Goal: Information Seeking & Learning: Learn about a topic

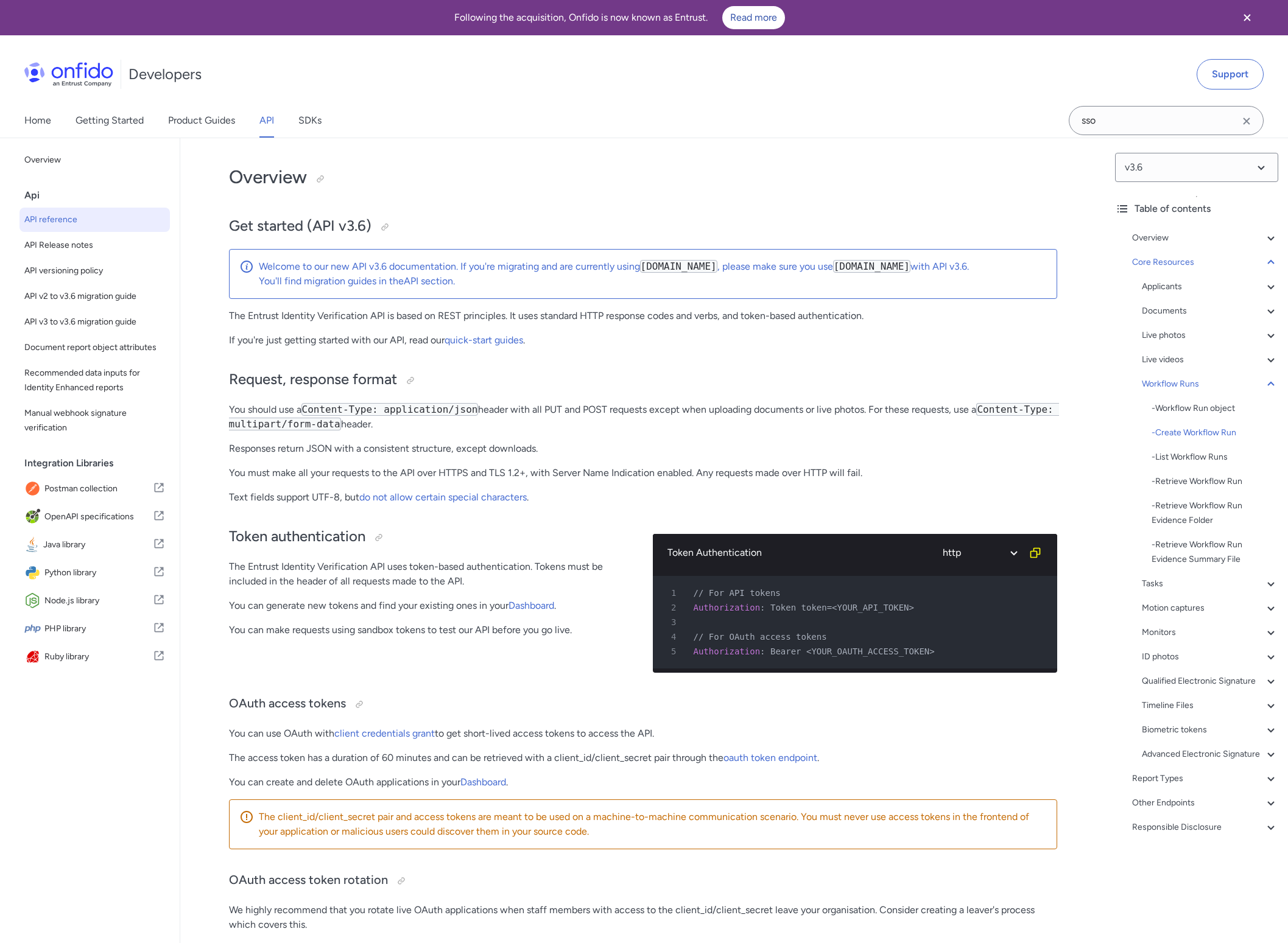
scroll to position [28837, 0]
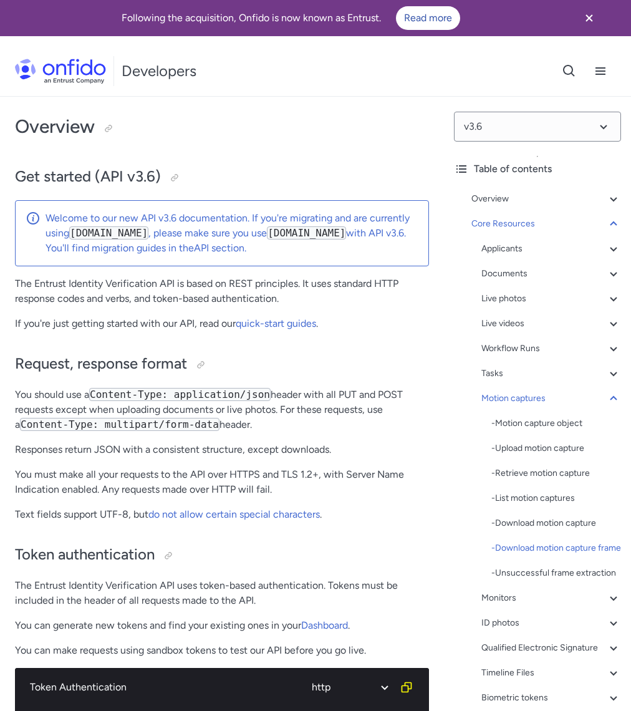
select select "http"
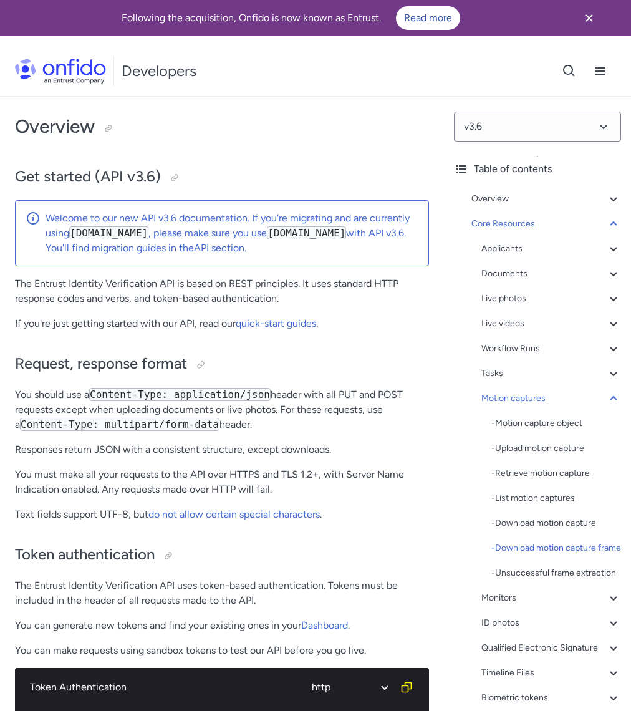
select select "http"
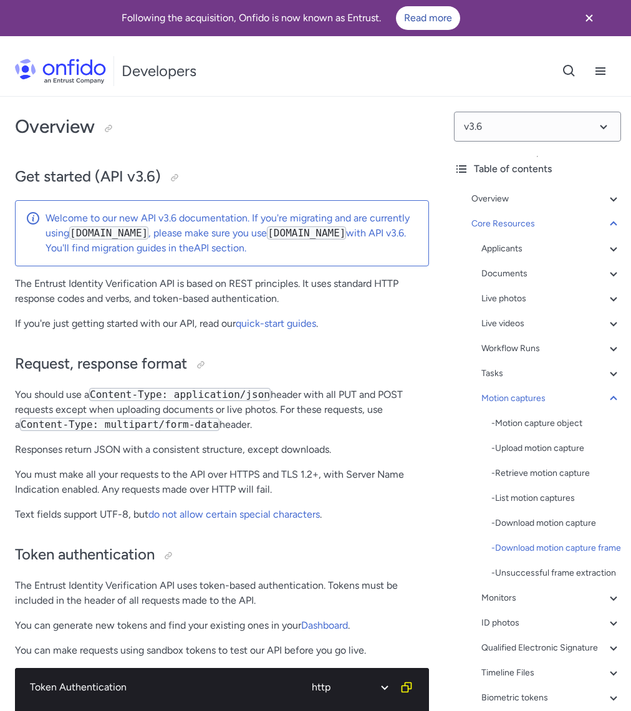
select select "http"
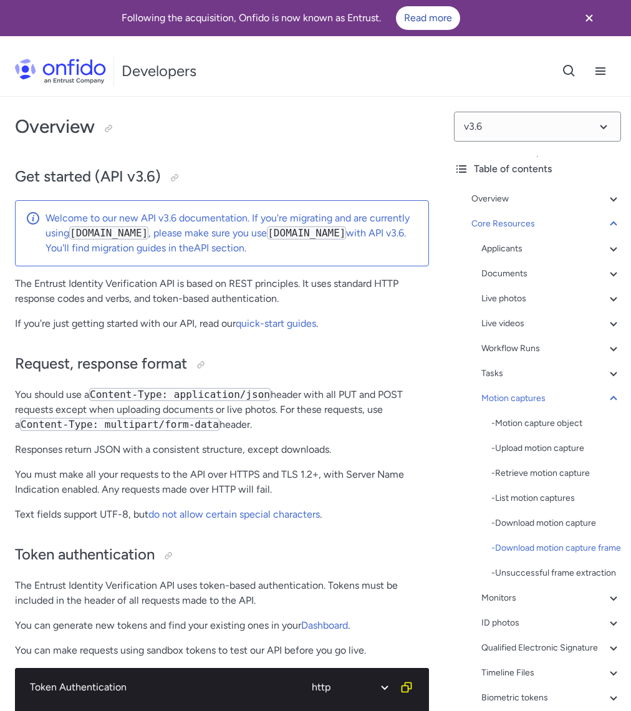
select select "http"
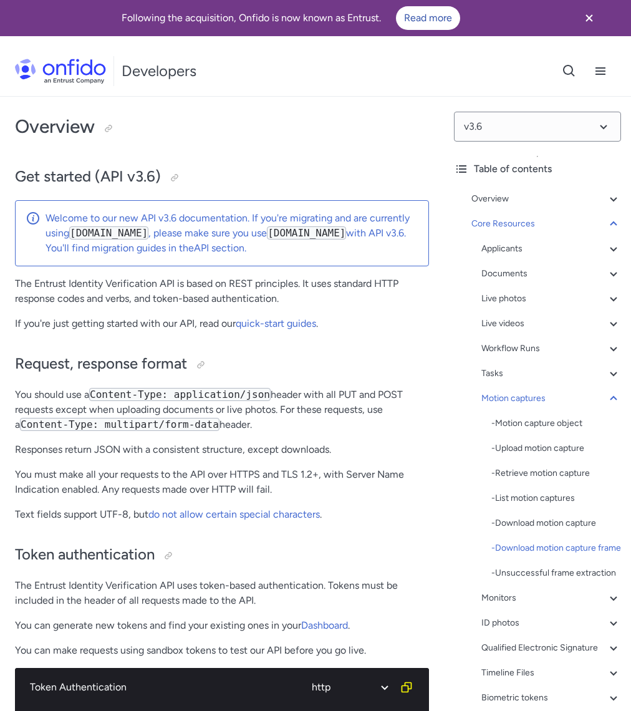
select select "http"
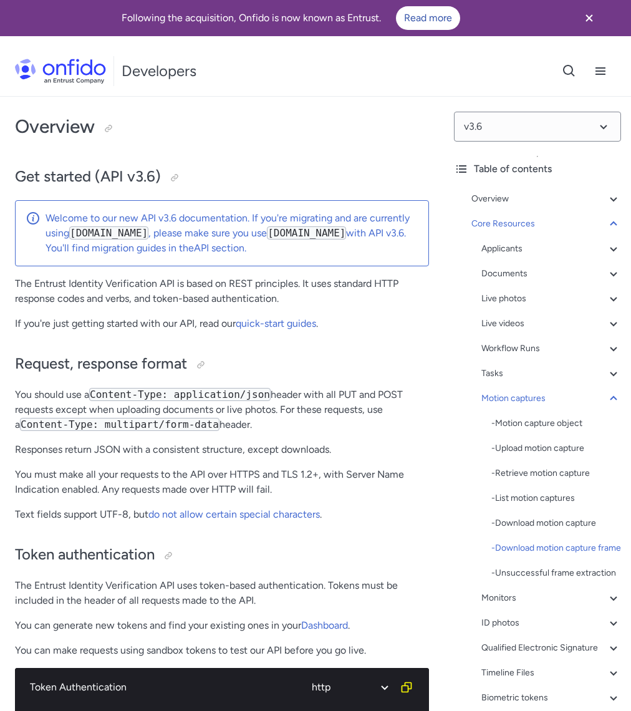
select select "http"
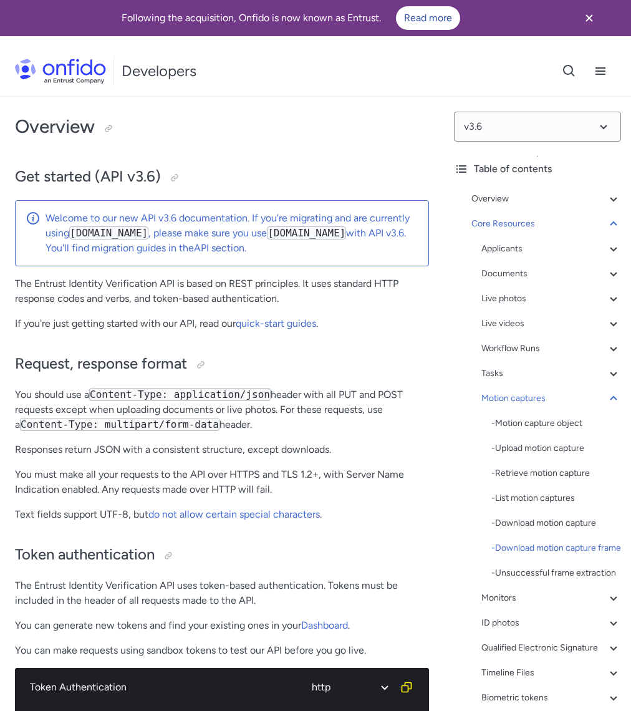
select select "http"
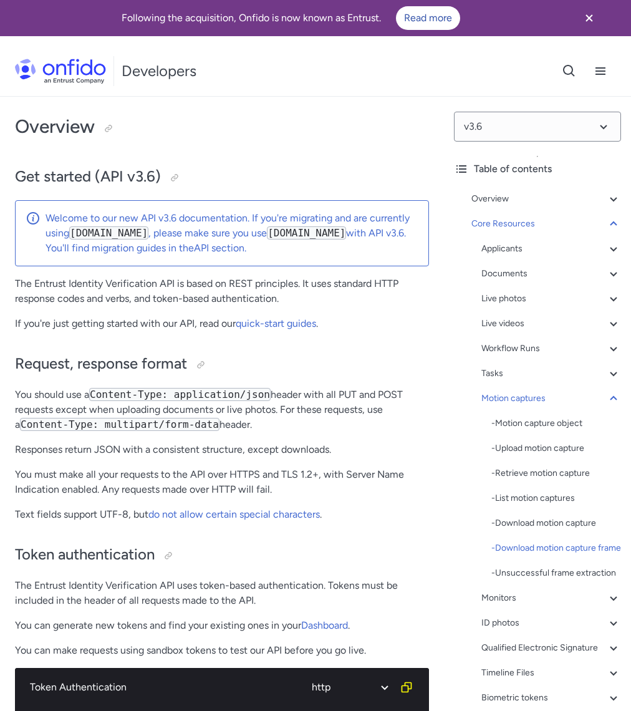
select select "http"
